Goal: Task Accomplishment & Management: Complete application form

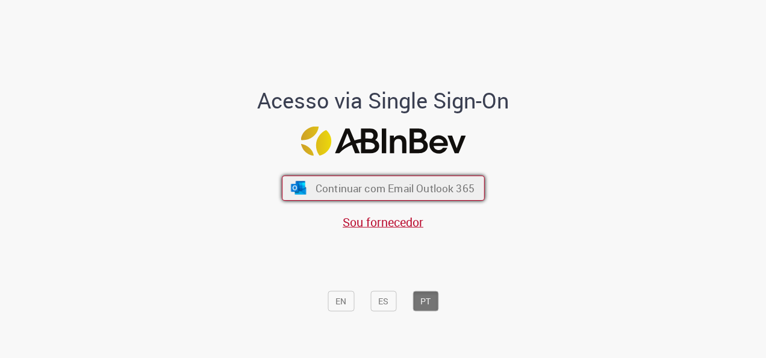
click at [331, 188] on span "Continuar com Email Outlook 365" at bounding box center [394, 188] width 159 height 14
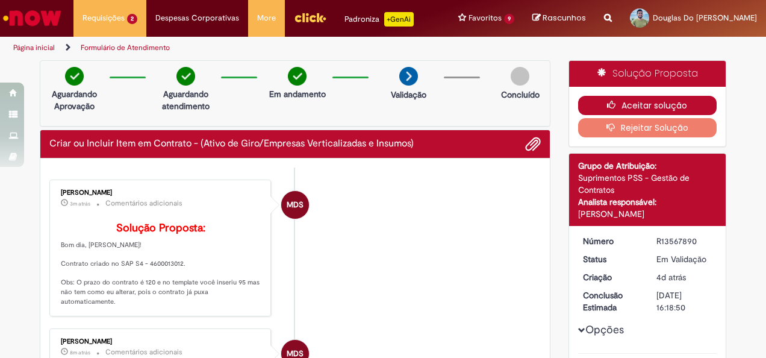
click at [588, 97] on button "Aceitar solução" at bounding box center [647, 105] width 139 height 19
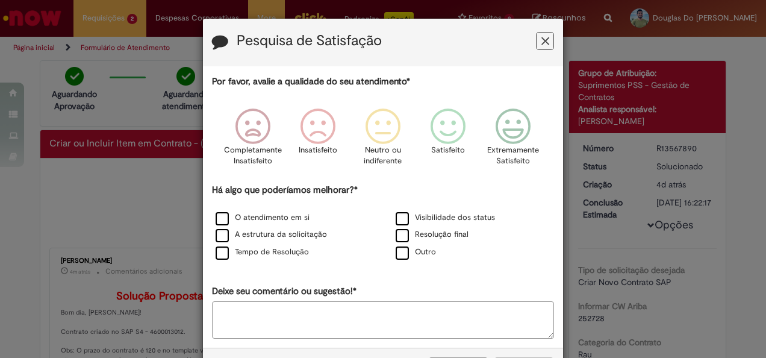
click at [546, 39] on button "Feedback" at bounding box center [545, 41] width 18 height 18
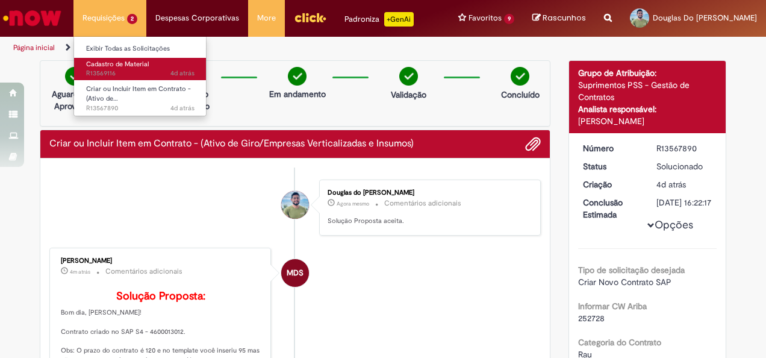
click at [111, 67] on span "Cadastro de Material" at bounding box center [117, 64] width 63 height 9
